Goal: Task Accomplishment & Management: Use online tool/utility

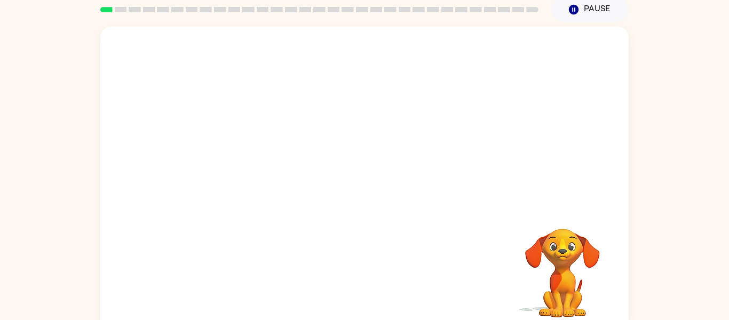
scroll to position [55, 0]
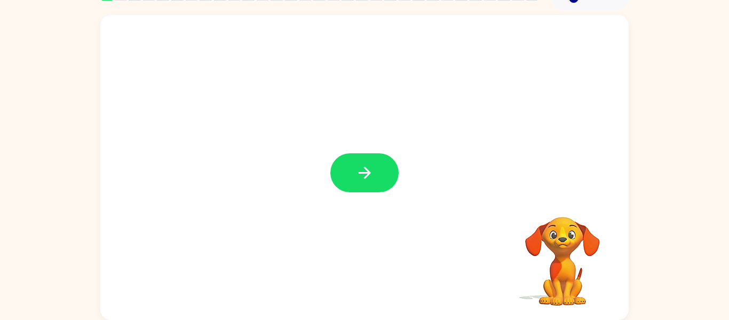
click at [352, 174] on button "button" at bounding box center [364, 172] width 68 height 39
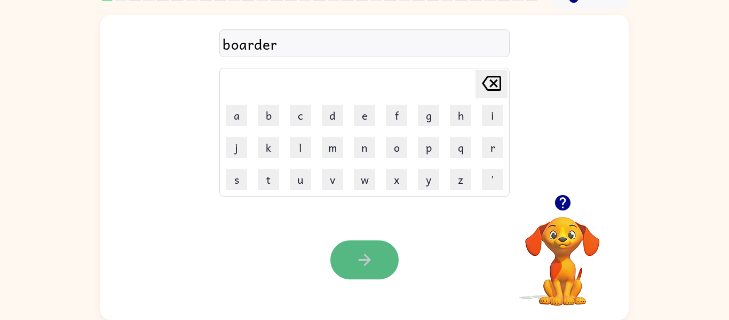
click at [351, 266] on button "button" at bounding box center [364, 259] width 68 height 39
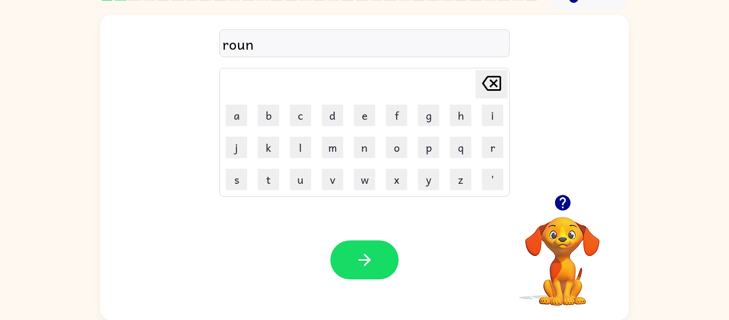
click at [454, 284] on div "Your browser must support playing .mp4 files to use Literably. Please try using…" at bounding box center [364, 260] width 528 height 120
click at [375, 245] on button "button" at bounding box center [364, 259] width 68 height 39
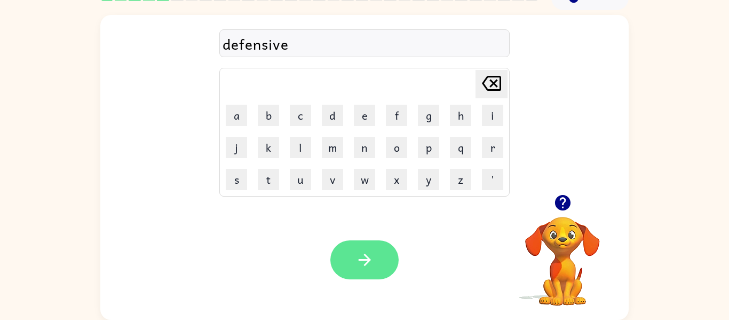
click at [358, 263] on icon "button" at bounding box center [364, 259] width 19 height 19
click at [359, 269] on button "button" at bounding box center [364, 259] width 68 height 39
click at [354, 260] on button "button" at bounding box center [364, 259] width 68 height 39
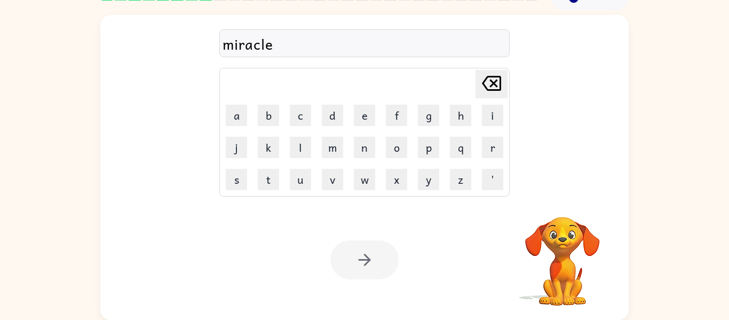
click at [354, 260] on div at bounding box center [364, 259] width 68 height 39
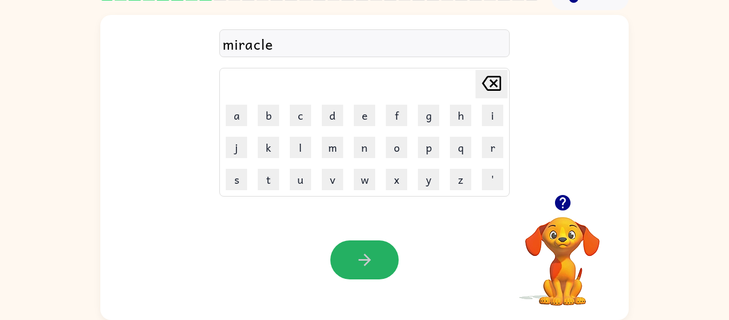
click at [354, 260] on button "button" at bounding box center [364, 259] width 68 height 39
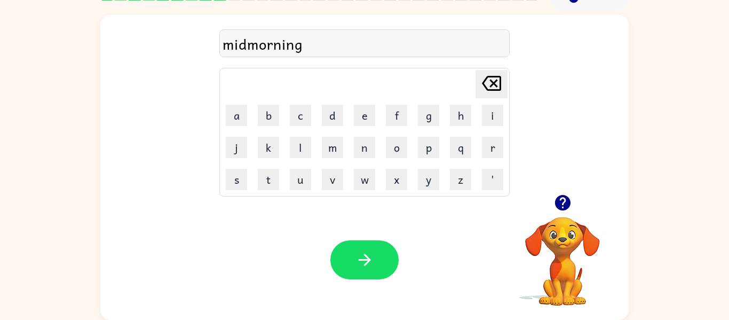
click at [354, 260] on button "button" at bounding box center [364, 259] width 68 height 39
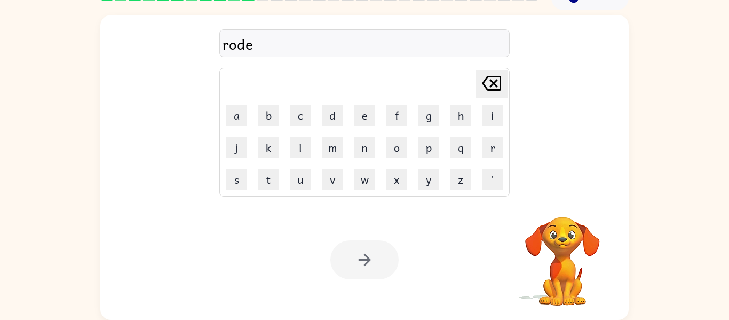
click at [354, 260] on button "button" at bounding box center [364, 259] width 68 height 39
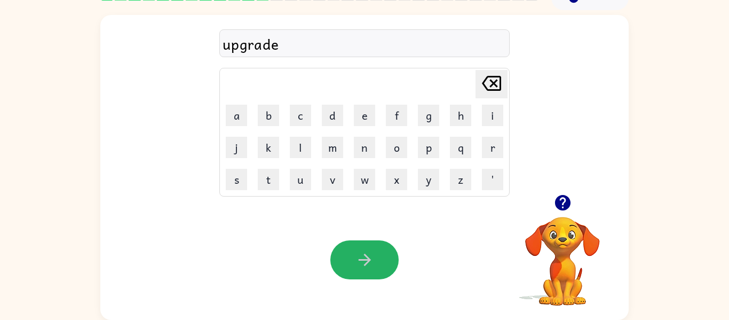
click at [354, 260] on button "button" at bounding box center [364, 259] width 68 height 39
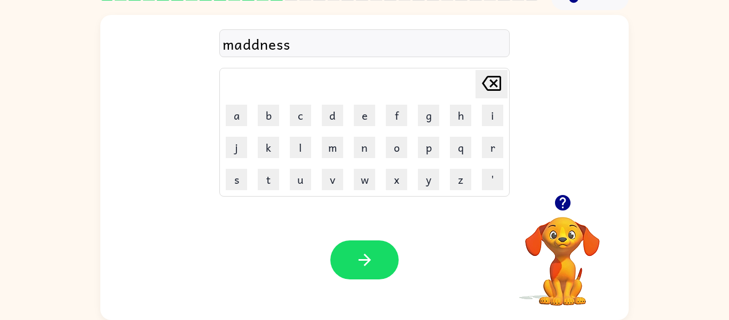
click at [354, 260] on button "button" at bounding box center [364, 259] width 68 height 39
click at [246, 46] on div "bounus" at bounding box center [364, 44] width 284 height 22
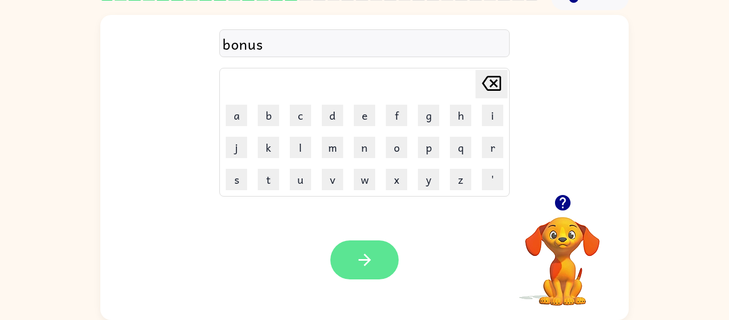
click at [376, 256] on button "button" at bounding box center [364, 259] width 68 height 39
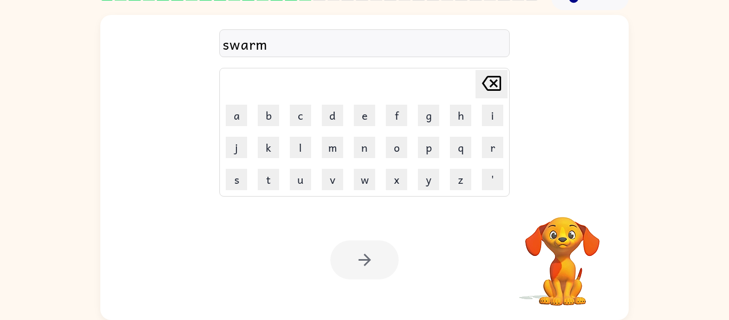
click at [376, 256] on button "button" at bounding box center [364, 259] width 68 height 39
click at [376, 256] on div at bounding box center [364, 259] width 68 height 39
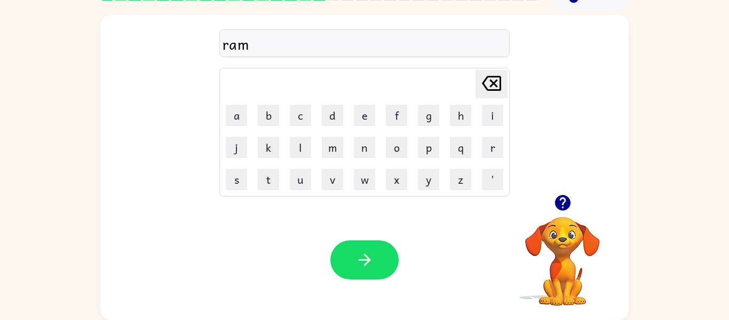
click at [376, 256] on button "button" at bounding box center [364, 259] width 68 height 39
click at [376, 256] on div at bounding box center [364, 259] width 68 height 39
click at [376, 256] on button "button" at bounding box center [364, 259] width 68 height 39
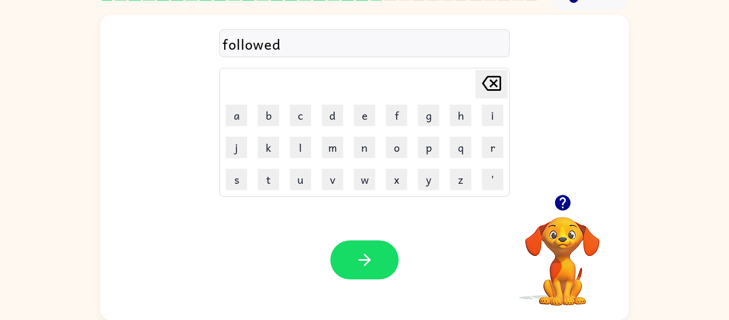
click at [376, 256] on button "button" at bounding box center [364, 259] width 68 height 39
click at [376, 256] on div at bounding box center [364, 259] width 68 height 39
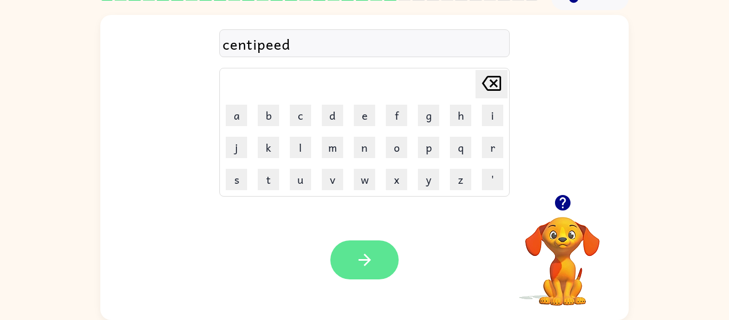
click at [367, 257] on icon "button" at bounding box center [364, 259] width 12 height 12
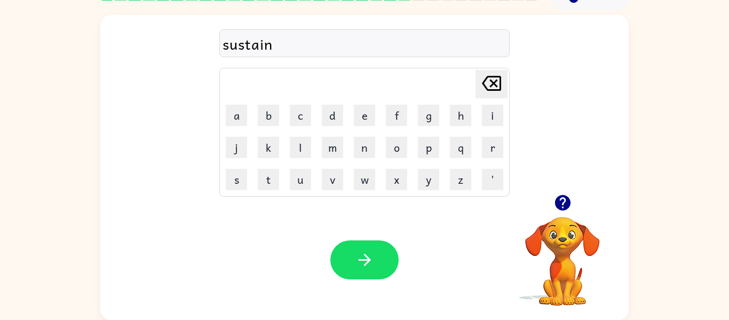
click at [367, 257] on icon "button" at bounding box center [364, 259] width 12 height 12
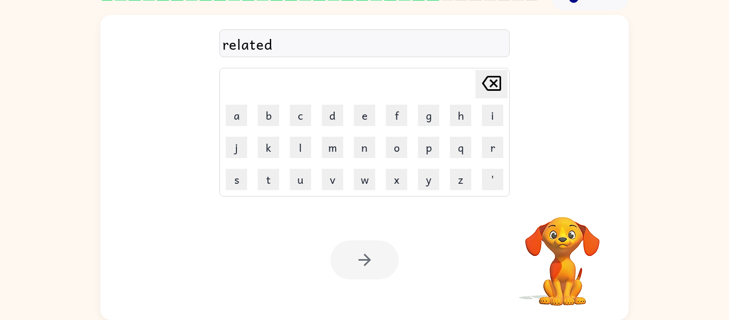
click at [367, 257] on icon "button" at bounding box center [364, 259] width 12 height 12
click at [361, 257] on div at bounding box center [364, 259] width 68 height 39
click at [384, 263] on div at bounding box center [364, 259] width 68 height 39
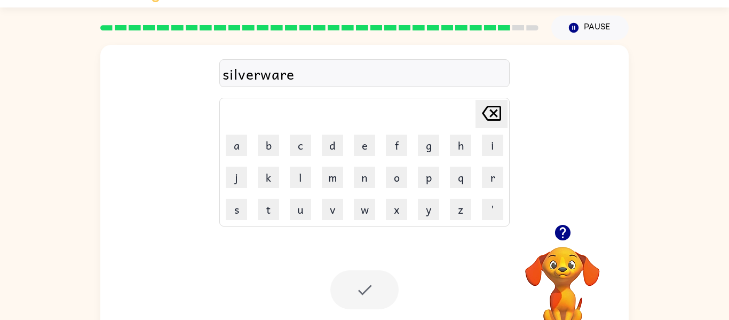
scroll to position [26, 0]
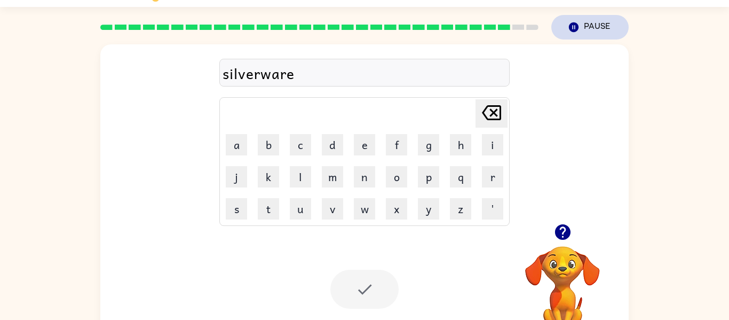
click at [590, 27] on button "Pause Pause" at bounding box center [589, 27] width 77 height 25
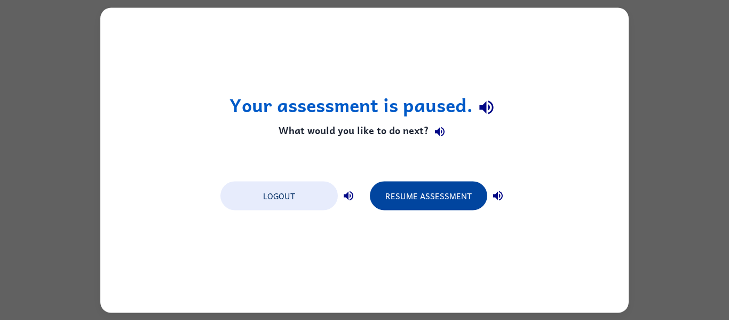
click at [433, 196] on button "Resume Assessment" at bounding box center [428, 195] width 117 height 29
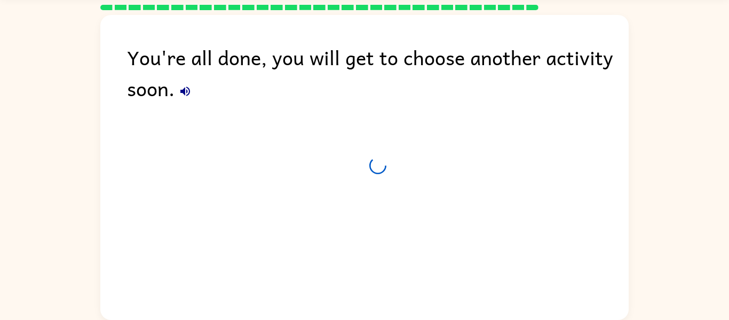
scroll to position [36, 0]
